Goal: Navigation & Orientation: Find specific page/section

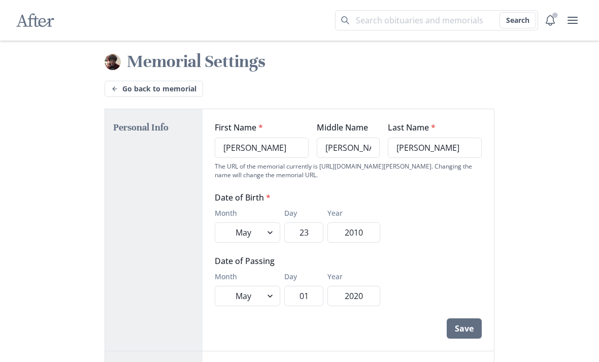
select select "5"
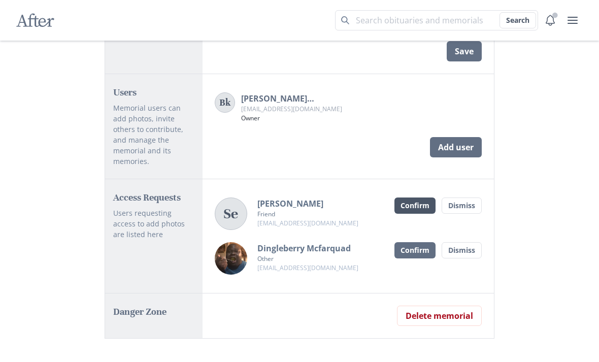
click at [418, 198] on button "Confirm" at bounding box center [415, 206] width 41 height 16
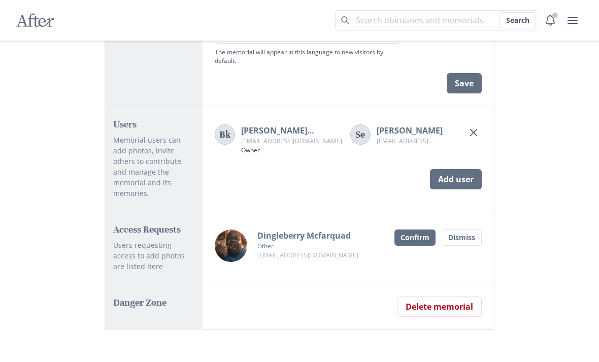
scroll to position [578, 0]
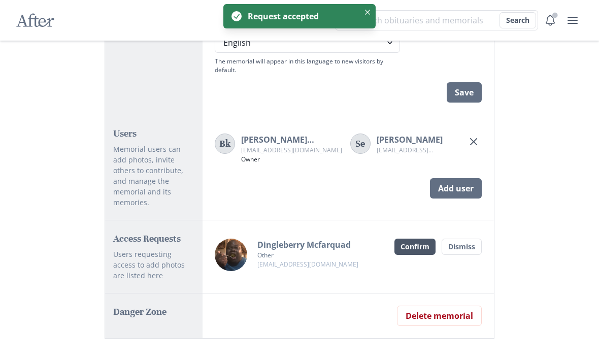
click at [417, 239] on button "Confirm" at bounding box center [415, 247] width 41 height 16
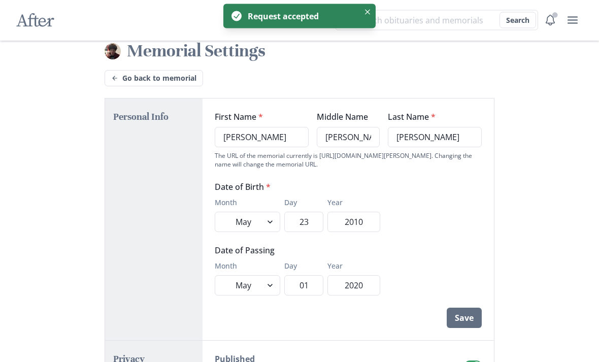
scroll to position [0, 0]
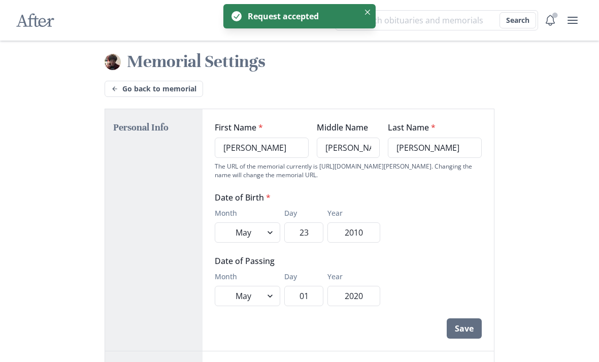
click at [108, 57] on img at bounding box center [113, 62] width 16 height 16
click at [108, 90] on link "Go back to memorial" at bounding box center [154, 89] width 99 height 16
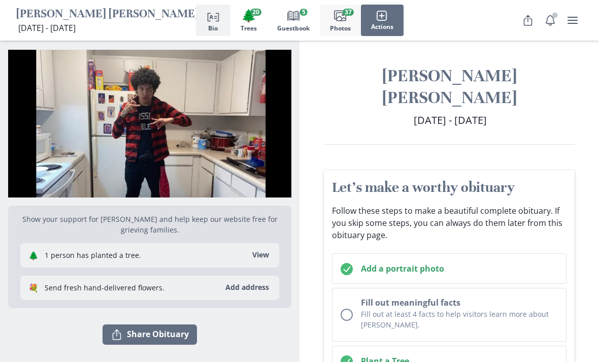
click at [342, 26] on span "Photos" at bounding box center [340, 28] width 21 height 7
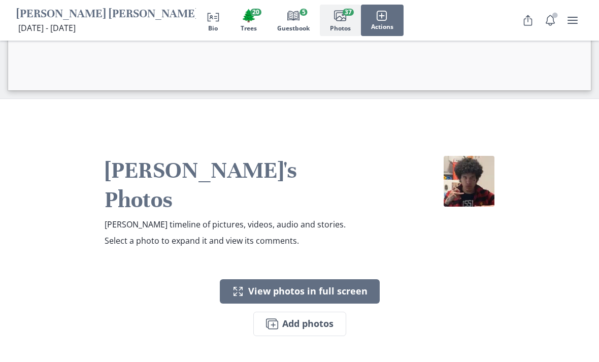
scroll to position [2134, 0]
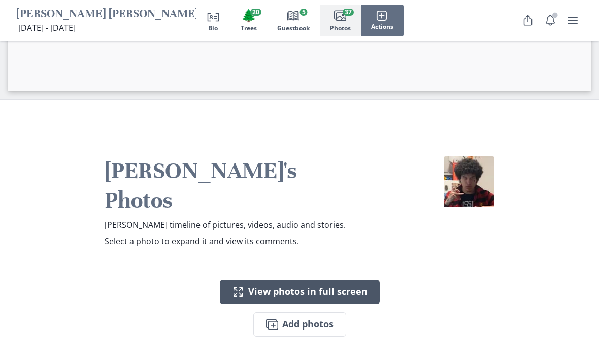
click at [346, 280] on button "Expand View photos in full screen" at bounding box center [300, 292] width 160 height 24
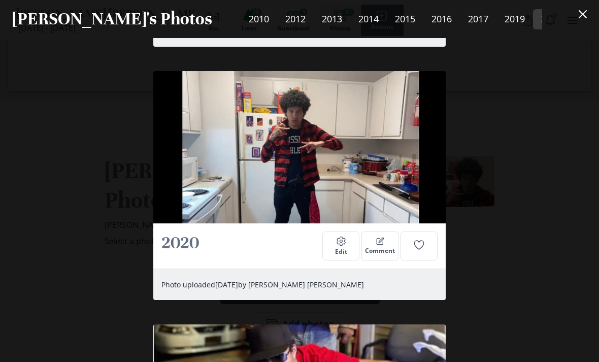
scroll to position [6782, 0]
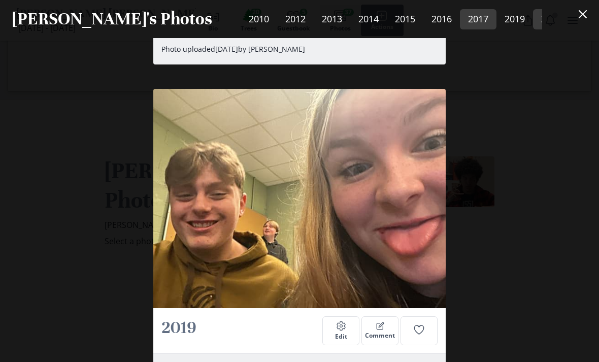
click at [460, 14] on link "2017" at bounding box center [478, 19] width 37 height 20
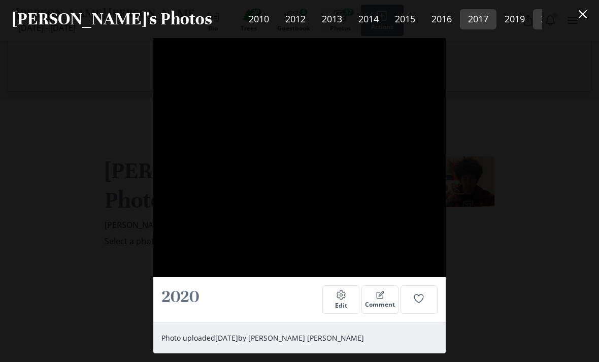
scroll to position [11531, 0]
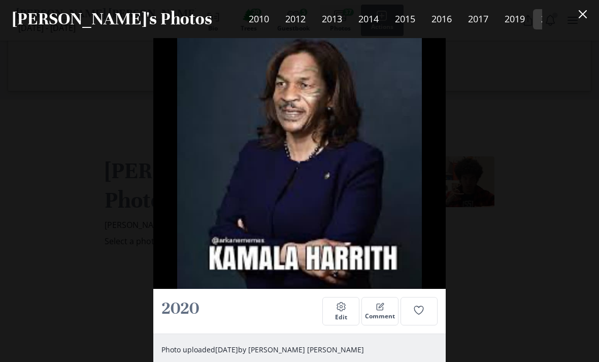
click at [567, 2] on header "[PERSON_NAME]'s Photos 2010 2012 2013 2014 2015 2016 2017 2019 2020" at bounding box center [299, 19] width 599 height 38
click at [585, 18] on button "Close" at bounding box center [583, 14] width 20 height 20
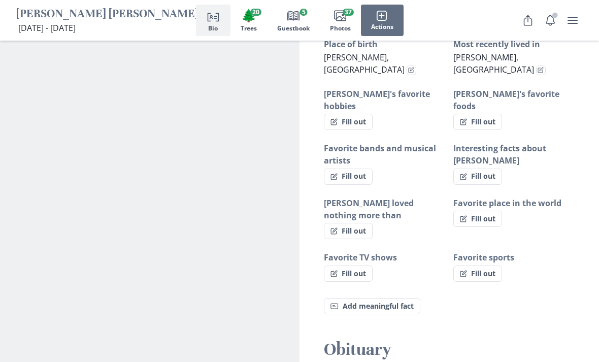
scroll to position [615, 0]
